Goal: Contribute content: Contribute content

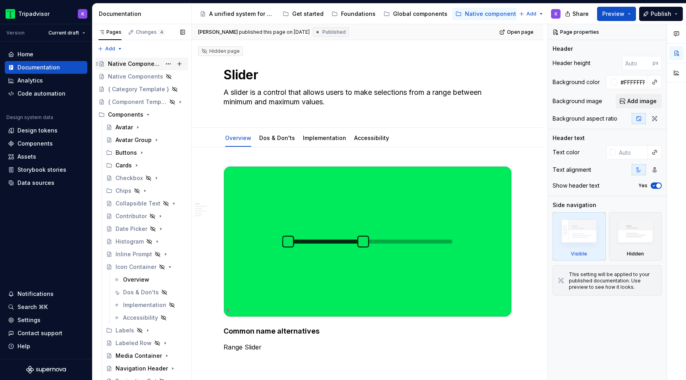
click at [135, 64] on div "Native Components" at bounding box center [134, 64] width 53 height 8
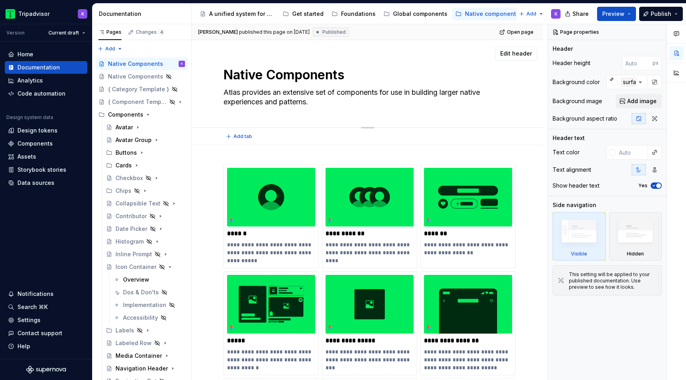
drag, startPoint x: 317, startPoint y: 101, endPoint x: 321, endPoint y: 103, distance: 4.3
click at [321, 103] on textarea "Atlas provides an extensive set of components for use in building larger native…" at bounding box center [366, 97] width 288 height 22
click at [344, 104] on textarea "Atlas provides an extensive set of components for use in building larger native…" at bounding box center [366, 97] width 288 height 22
click at [139, 128] on icon "Page tree" at bounding box center [138, 127] width 6 height 6
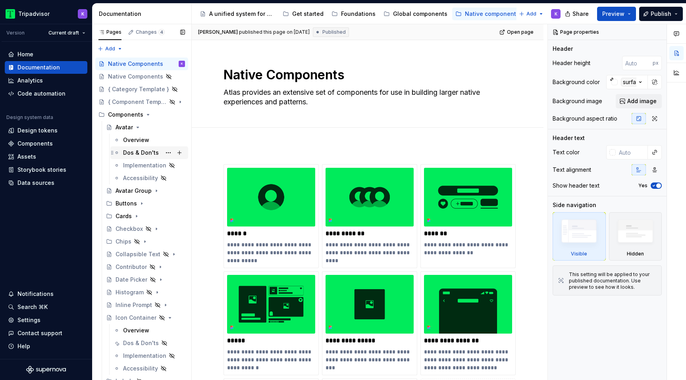
click at [140, 153] on div "Dos & Don'ts" at bounding box center [141, 153] width 36 height 8
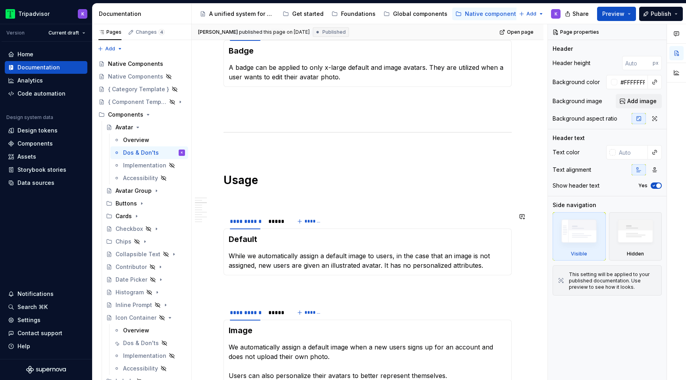
scroll to position [327, 0]
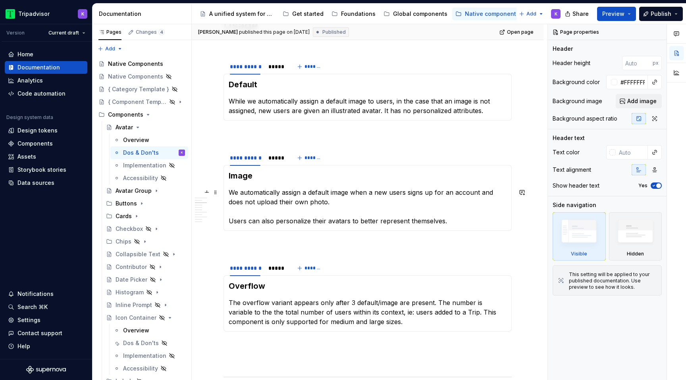
type textarea "*"
click at [406, 193] on p "We automatically assign a default image when a new users signs up for an accoun…" at bounding box center [368, 207] width 278 height 38
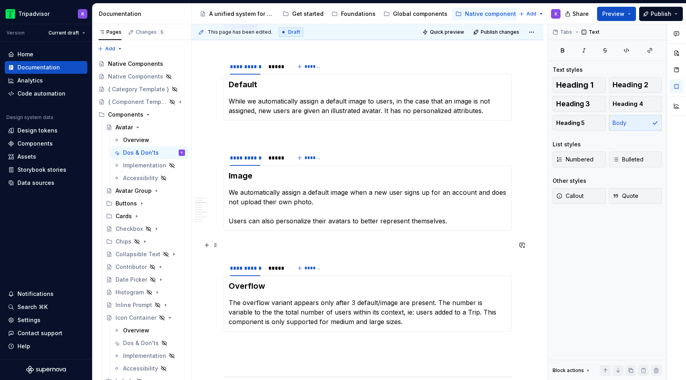
click at [395, 241] on p at bounding box center [368, 246] width 288 height 10
click at [500, 35] on button "Publish changes" at bounding box center [497, 32] width 52 height 11
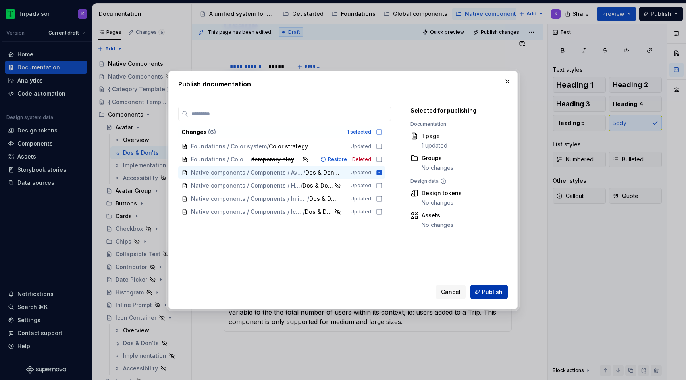
click at [489, 292] on span "Publish" at bounding box center [492, 292] width 21 height 8
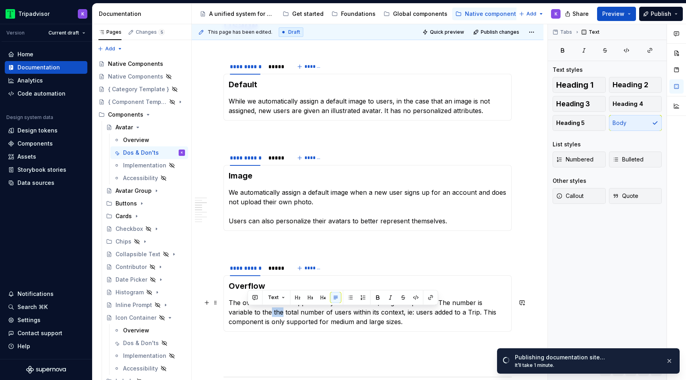
drag, startPoint x: 257, startPoint y: 312, endPoint x: 246, endPoint y: 312, distance: 11.5
click at [246, 312] on p "The overflow variant appears only after 3 default/image are present. The number…" at bounding box center [368, 312] width 278 height 29
click at [508, 35] on button "Publish changes" at bounding box center [497, 32] width 52 height 11
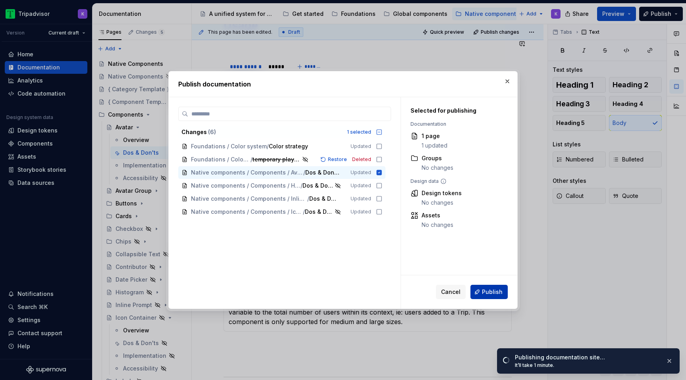
click at [482, 292] on button "Publish" at bounding box center [489, 292] width 37 height 14
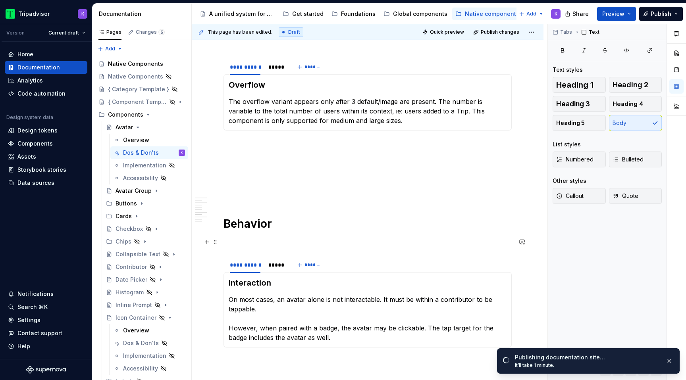
scroll to position [539, 0]
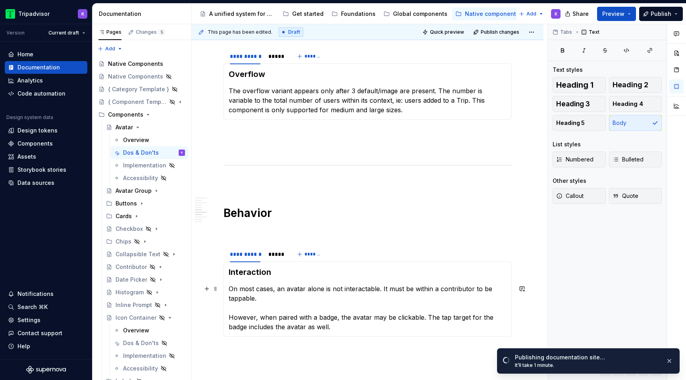
click at [234, 289] on p "On most cases, an avatar alone is not interactable. It must be within a contrib…" at bounding box center [368, 308] width 278 height 48
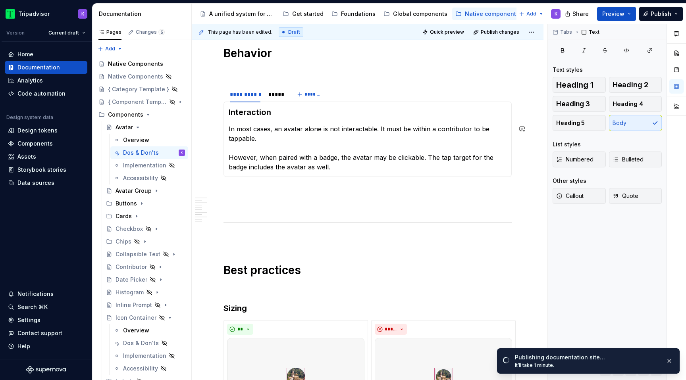
scroll to position [705, 0]
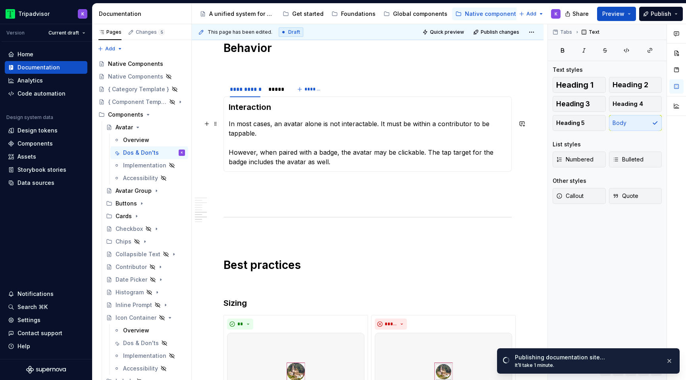
click at [357, 125] on p "In most cases, an avatar alone is not interactable. It must be within a contrib…" at bounding box center [368, 143] width 278 height 48
drag, startPoint x: 339, startPoint y: 126, endPoint x: 375, endPoint y: 126, distance: 35.4
click at [375, 126] on p "In most cases, an avatar alone is not interactable. It must be within a contrib…" at bounding box center [368, 143] width 278 height 48
copy p "interactable"
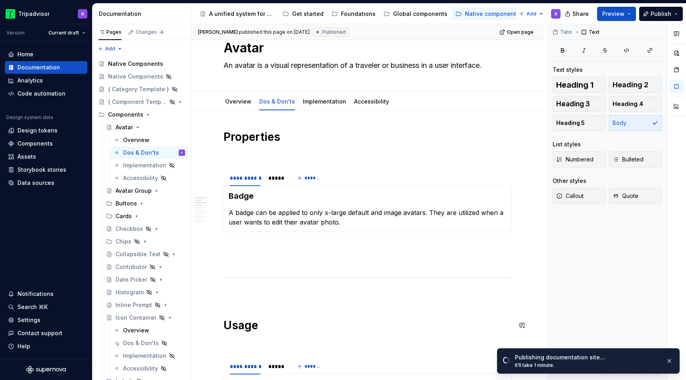
scroll to position [0, 0]
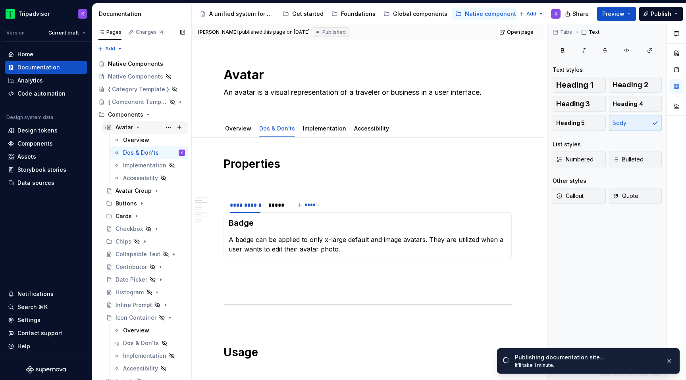
click at [137, 126] on icon "Page tree" at bounding box center [138, 127] width 6 height 6
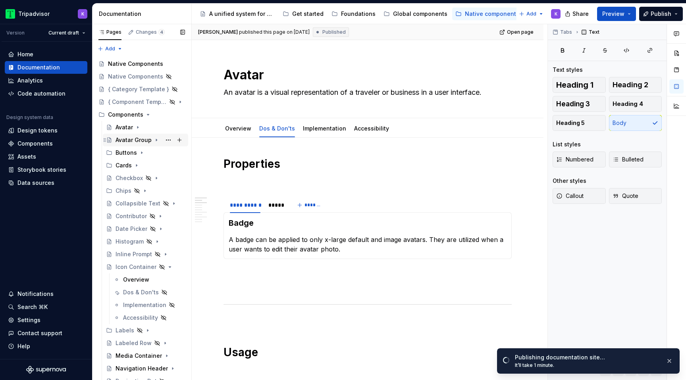
click at [154, 139] on icon "Page tree" at bounding box center [156, 140] width 6 height 6
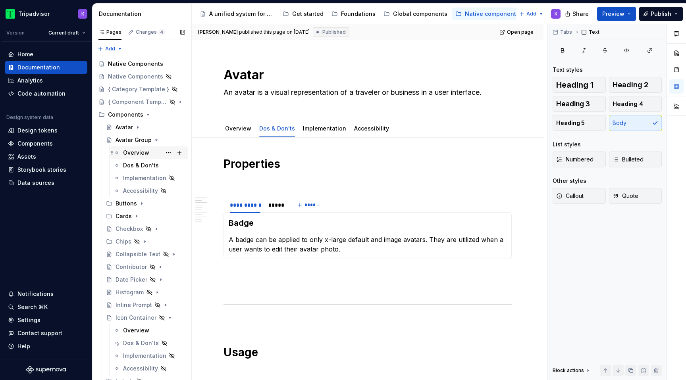
click at [130, 153] on div "Overview" at bounding box center [136, 153] width 26 height 8
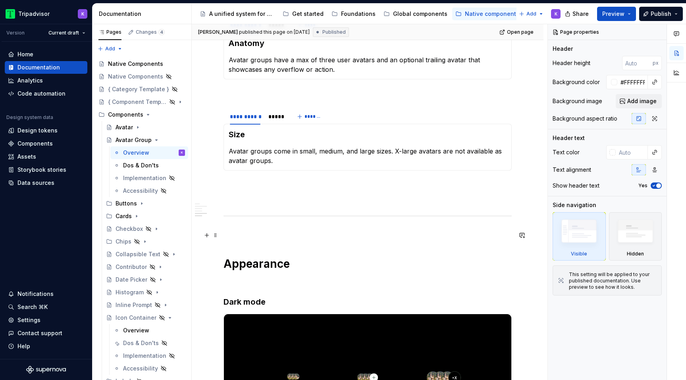
scroll to position [865, 0]
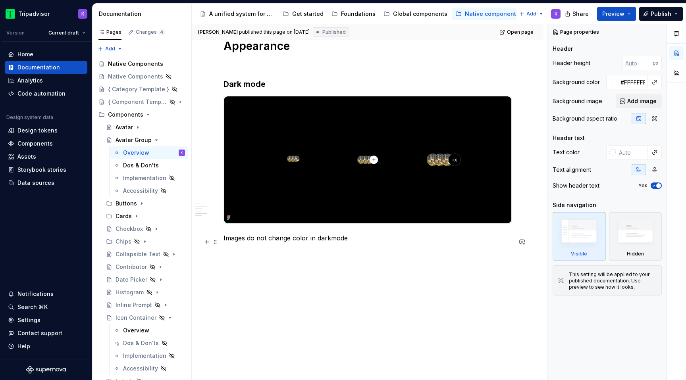
type textarea "*"
click at [352, 239] on p "Images do not change color in darkmode" at bounding box center [368, 239] width 288 height 10
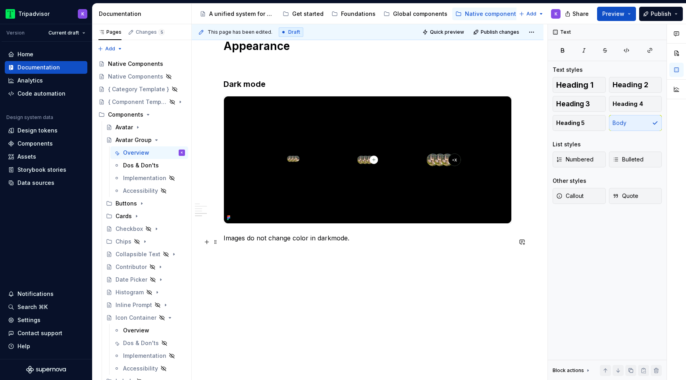
click at [331, 238] on p "Images do not change color in darkmode." at bounding box center [368, 239] width 288 height 10
click at [384, 241] on p "Images do not change color in dark mode." at bounding box center [368, 239] width 288 height 10
click at [514, 29] on span "Publish changes" at bounding box center [500, 32] width 39 height 6
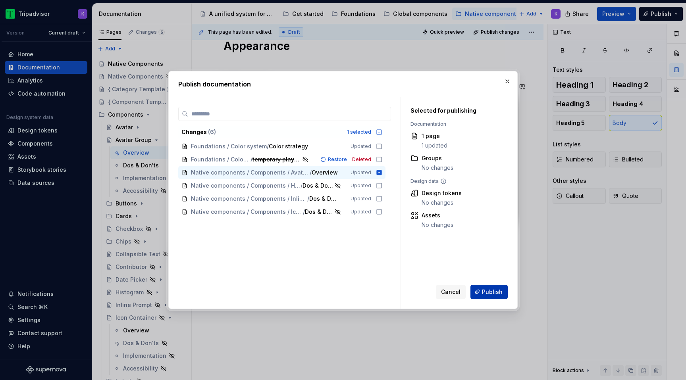
click at [486, 294] on span "Publish" at bounding box center [492, 292] width 21 height 8
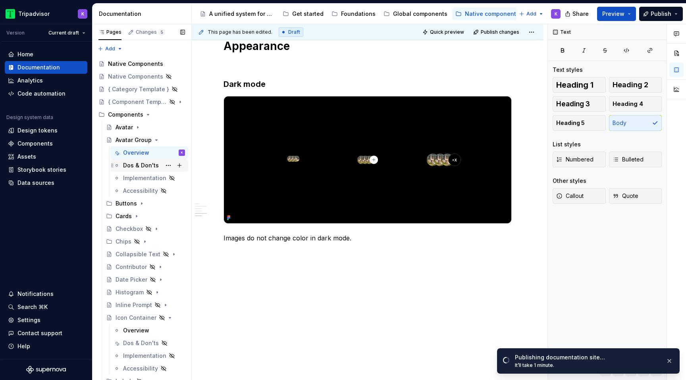
click at [134, 166] on div "Dos & Don'ts" at bounding box center [141, 166] width 36 height 8
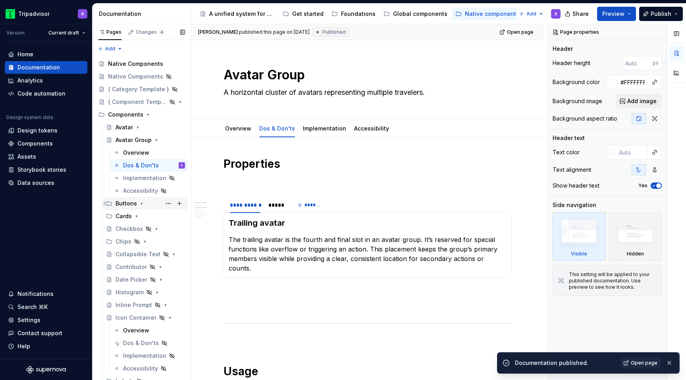
click at [140, 201] on icon "Page tree" at bounding box center [142, 204] width 6 height 6
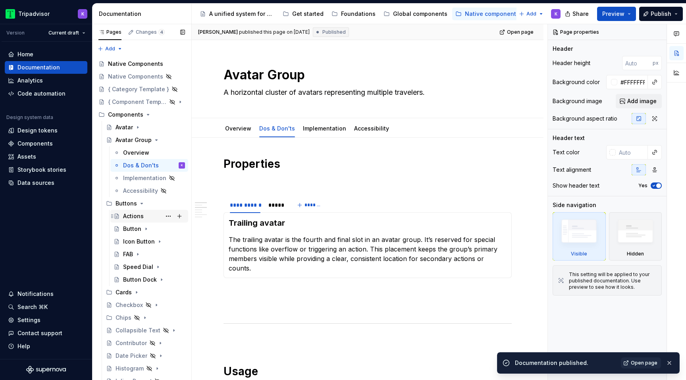
click at [141, 217] on div "Actions" at bounding box center [133, 216] width 21 height 8
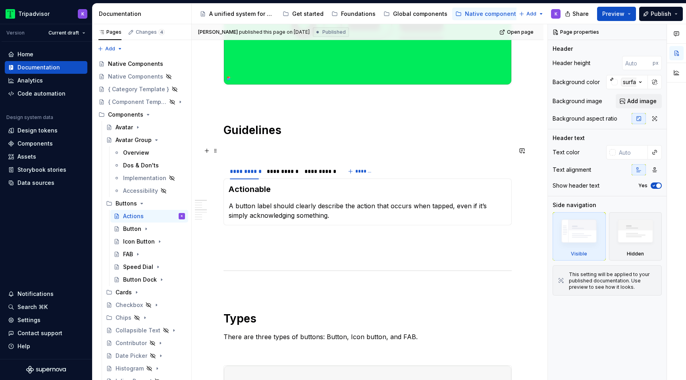
scroll to position [253, 0]
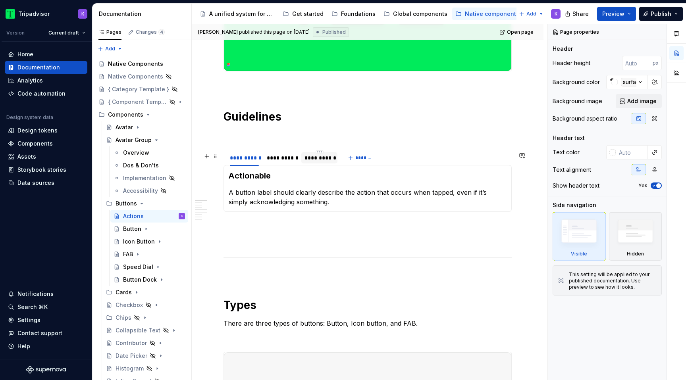
type textarea "*"
click at [319, 161] on div "**********" at bounding box center [320, 158] width 30 height 8
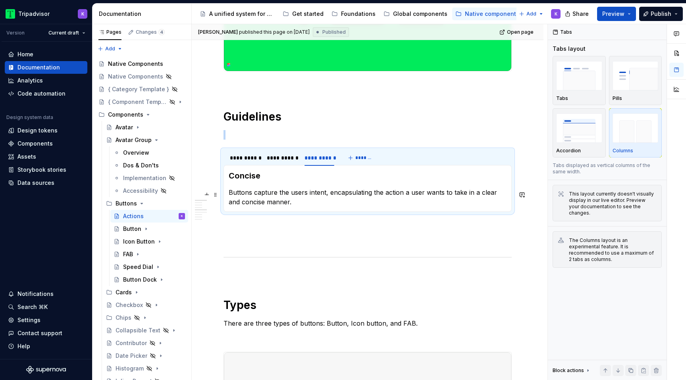
click at [303, 193] on p "Buttons capture the users intent, encapsulating the action a user wants to take…" at bounding box center [368, 197] width 278 height 19
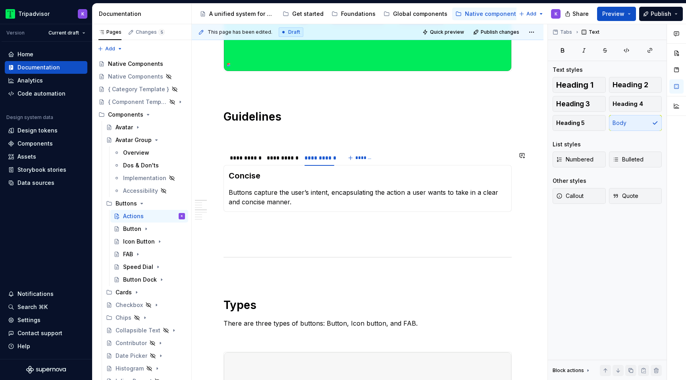
click at [319, 212] on div "Actionable A button label should clearly describe the action that occurs when t…" at bounding box center [368, 188] width 288 height 47
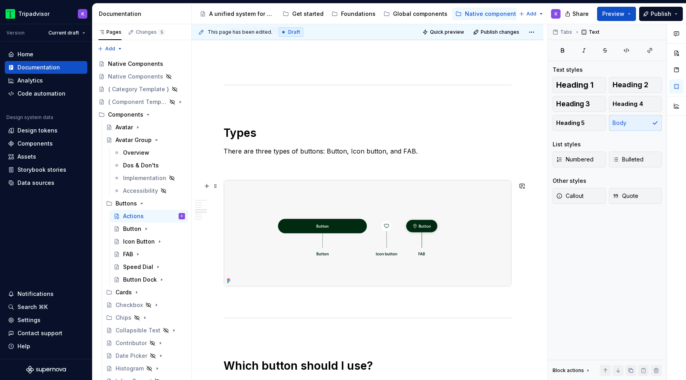
scroll to position [436, 0]
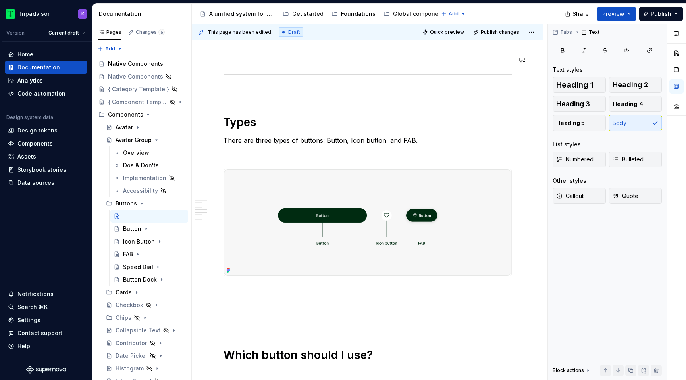
type textarea "*"
